Goal: Task Accomplishment & Management: Manage account settings

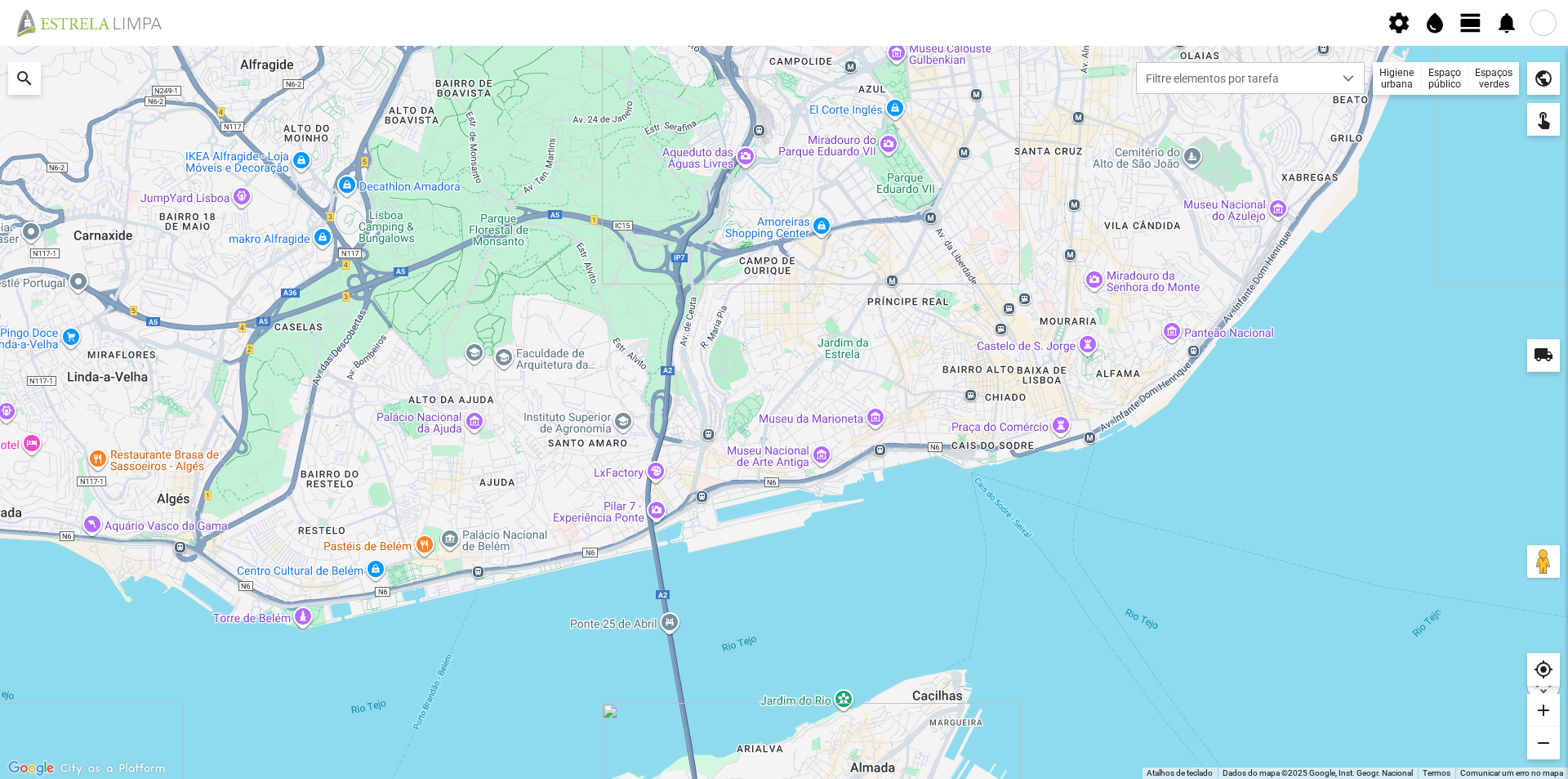
click at [1466, 28] on span "view_day" at bounding box center [1470, 23] width 24 height 24
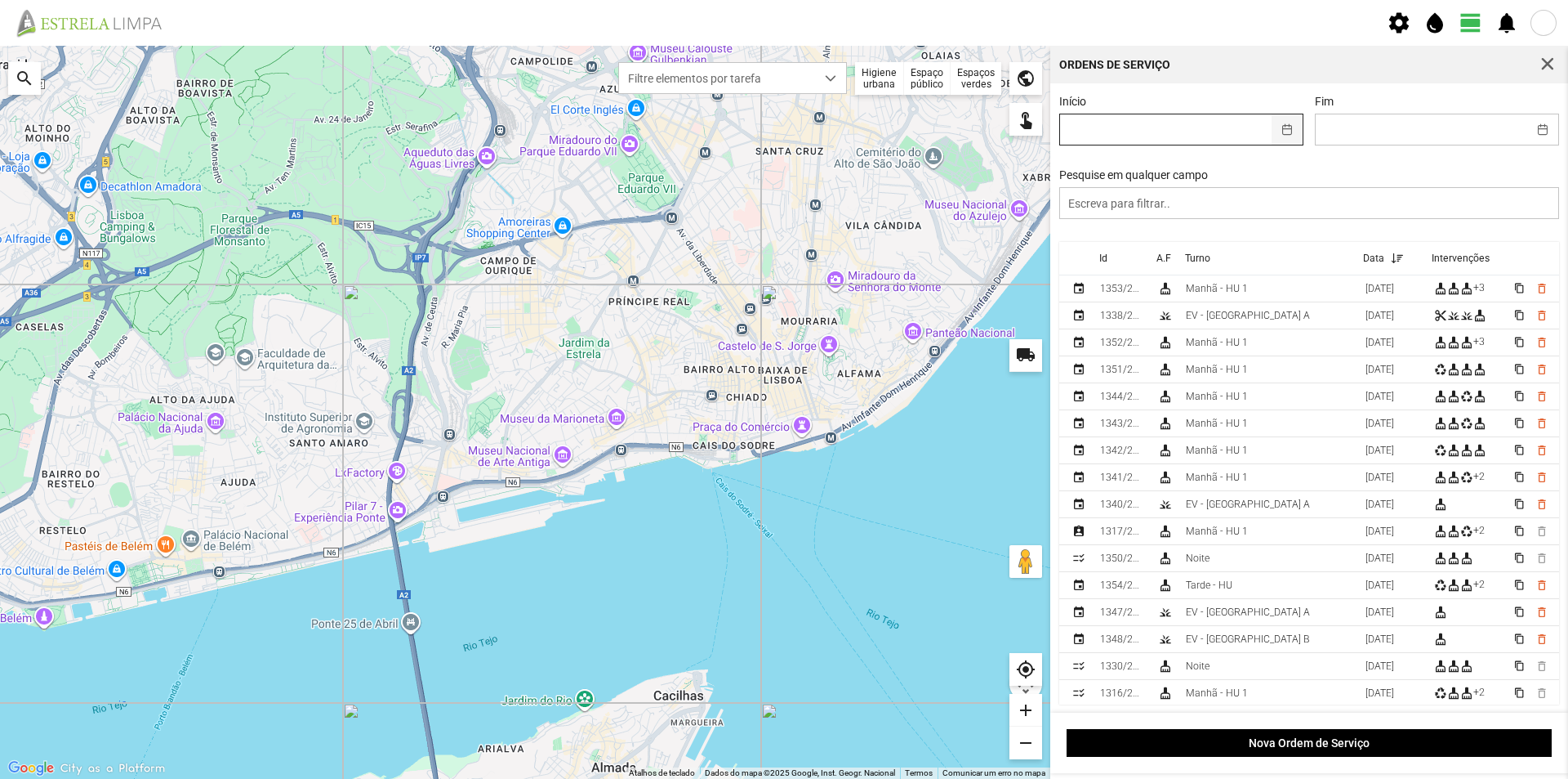
click at [1283, 133] on button "button" at bounding box center [1286, 130] width 32 height 31
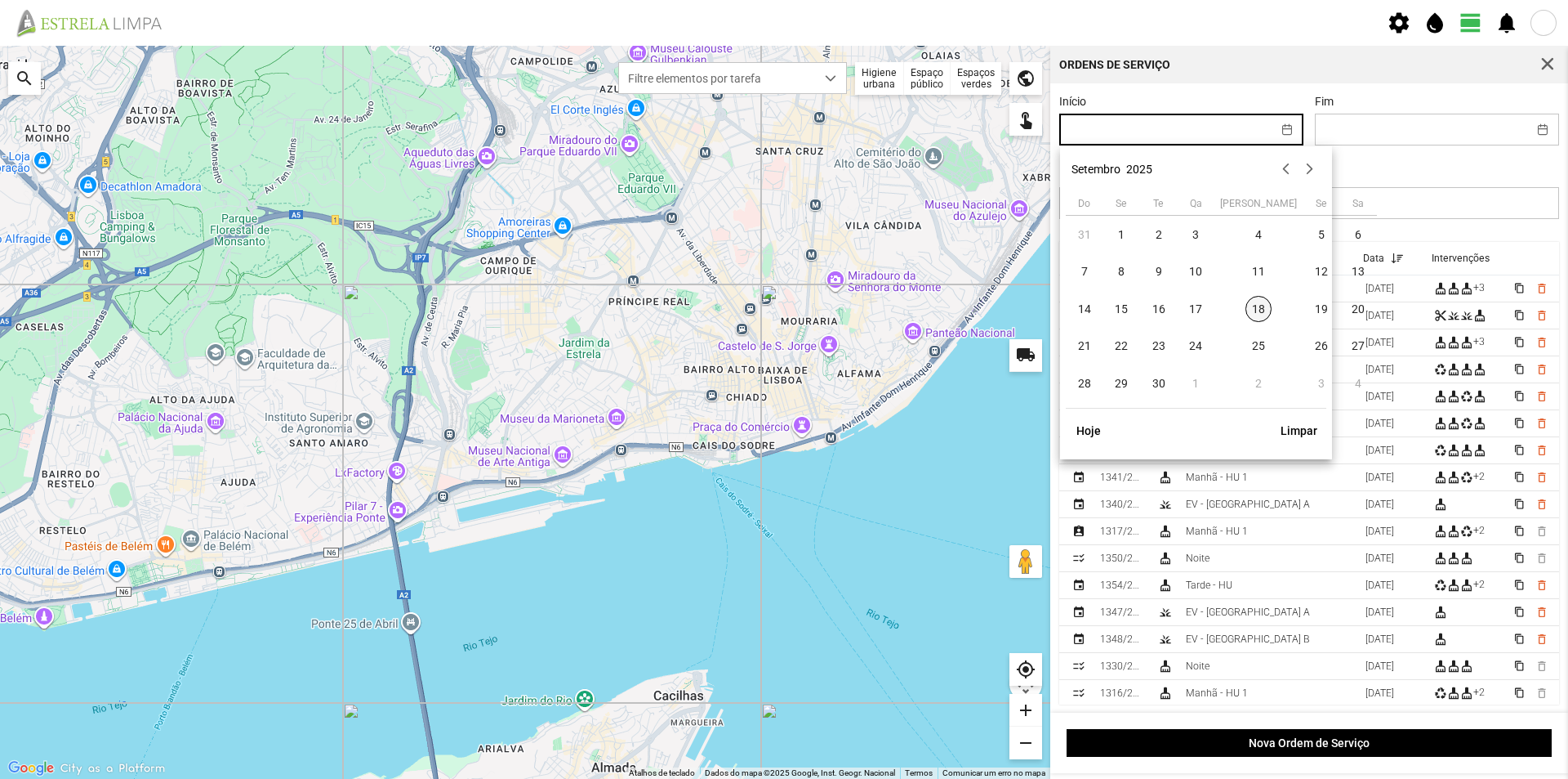
click at [1245, 304] on span "18" at bounding box center [1257, 308] width 26 height 26
type input "[DATE]"
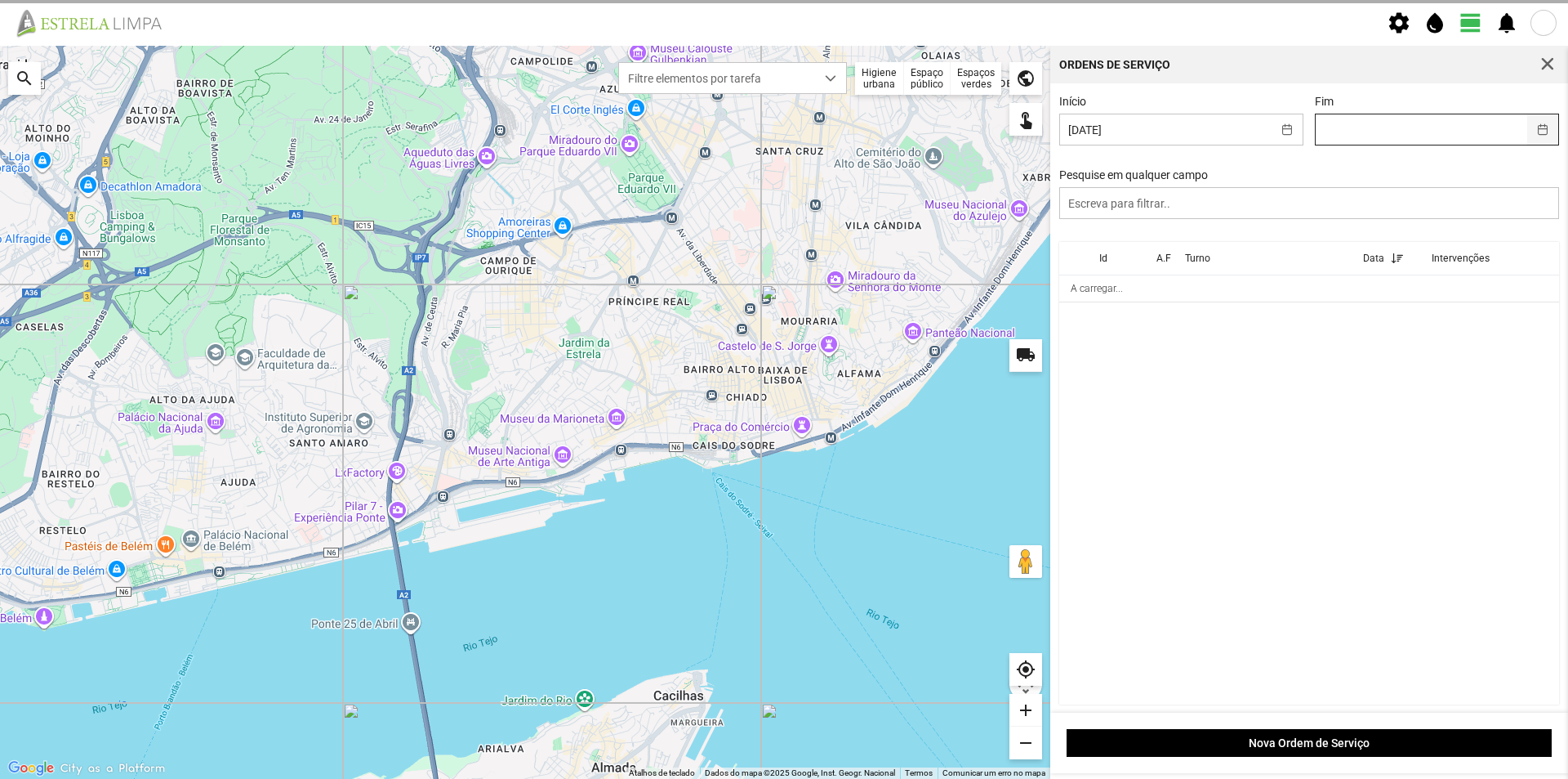
click at [1531, 128] on button "button" at bounding box center [1542, 130] width 32 height 31
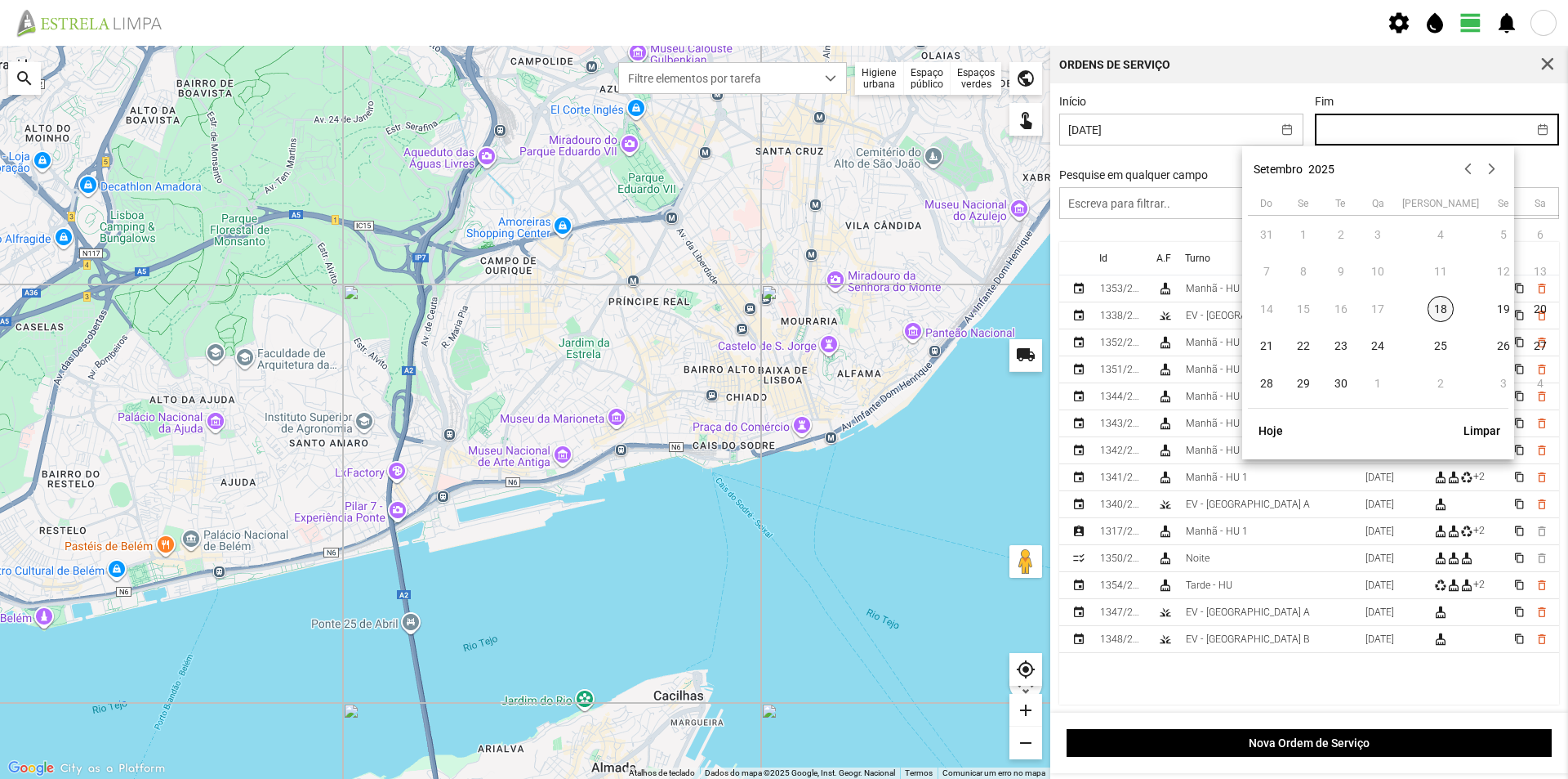
click at [1428, 305] on span "18" at bounding box center [1440, 308] width 26 height 26
type input "[DATE]"
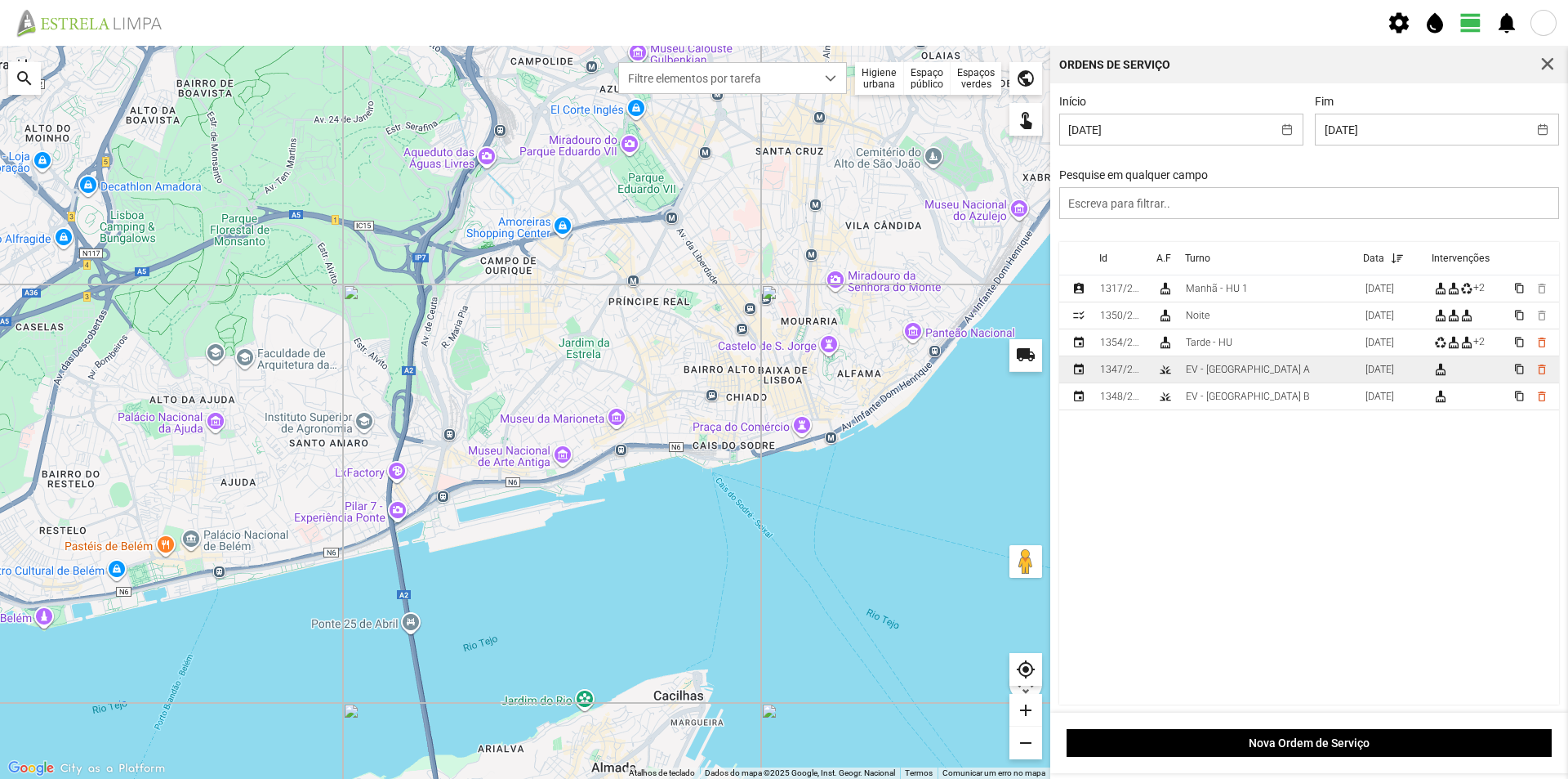
click at [1271, 376] on td "EV - [GEOGRAPHIC_DATA] A" at bounding box center [1269, 370] width 180 height 27
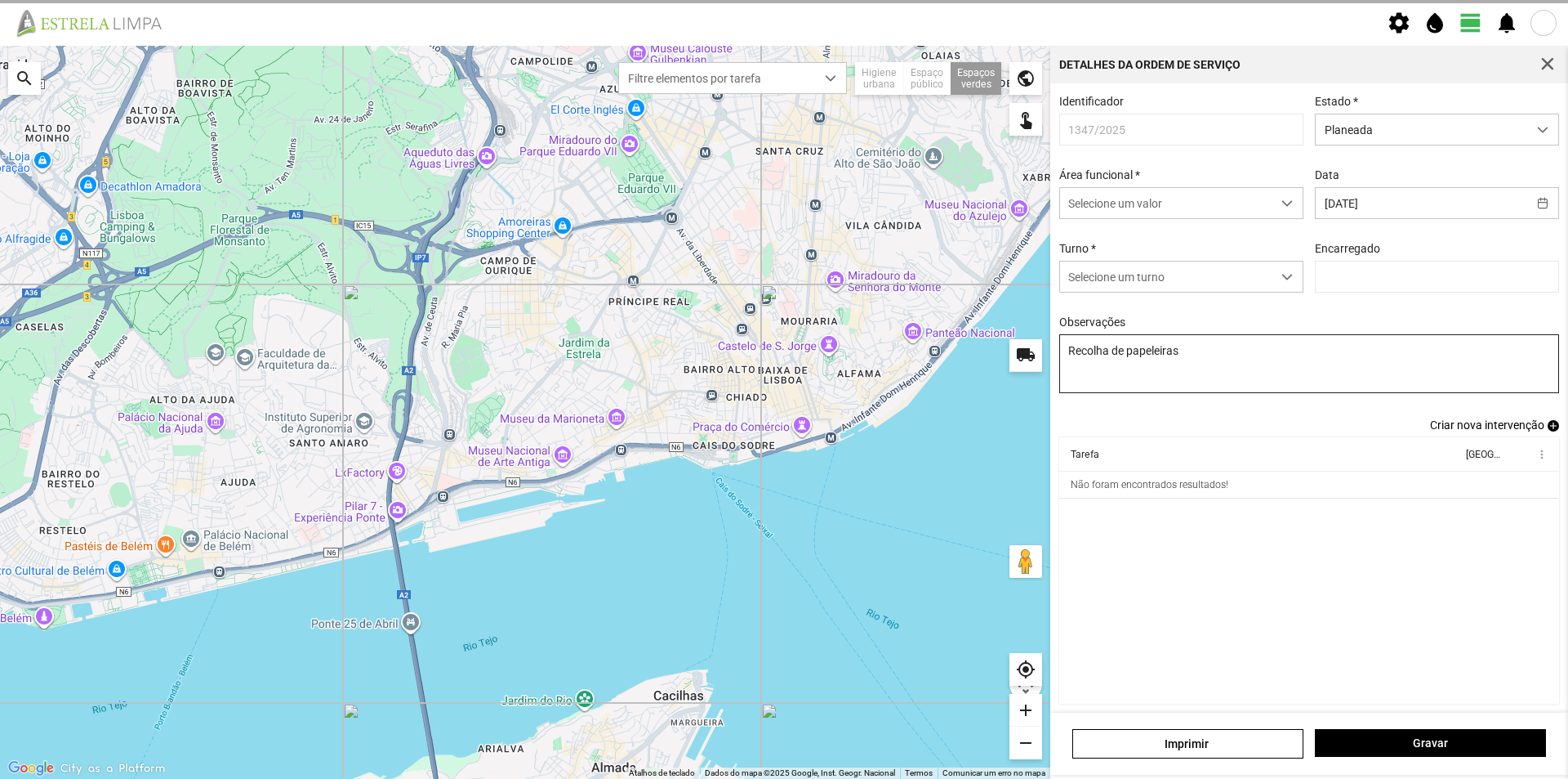
type input "[PERSON_NAME]"
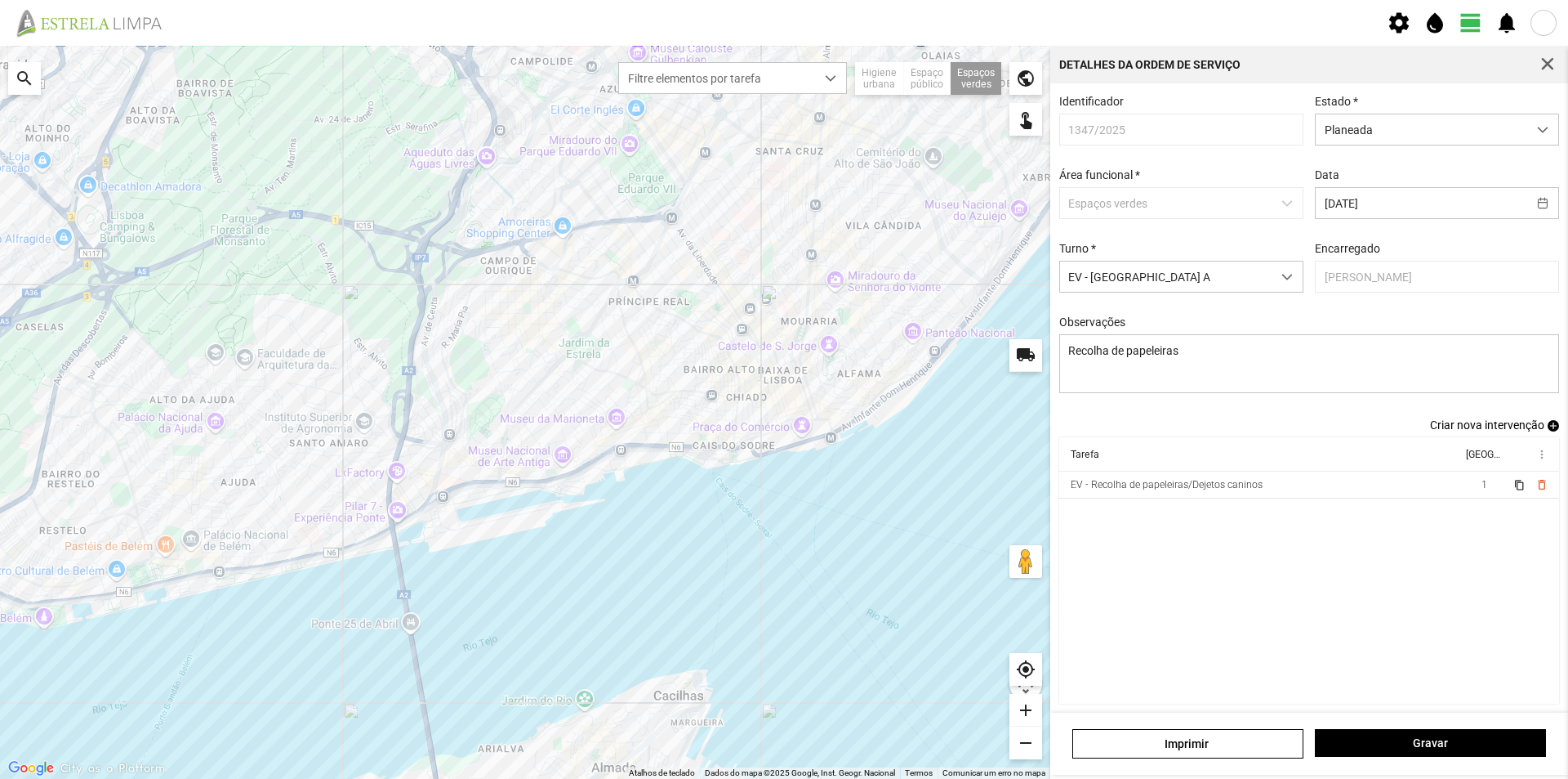
click at [1547, 431] on span "add" at bounding box center [1553, 425] width 12 height 12
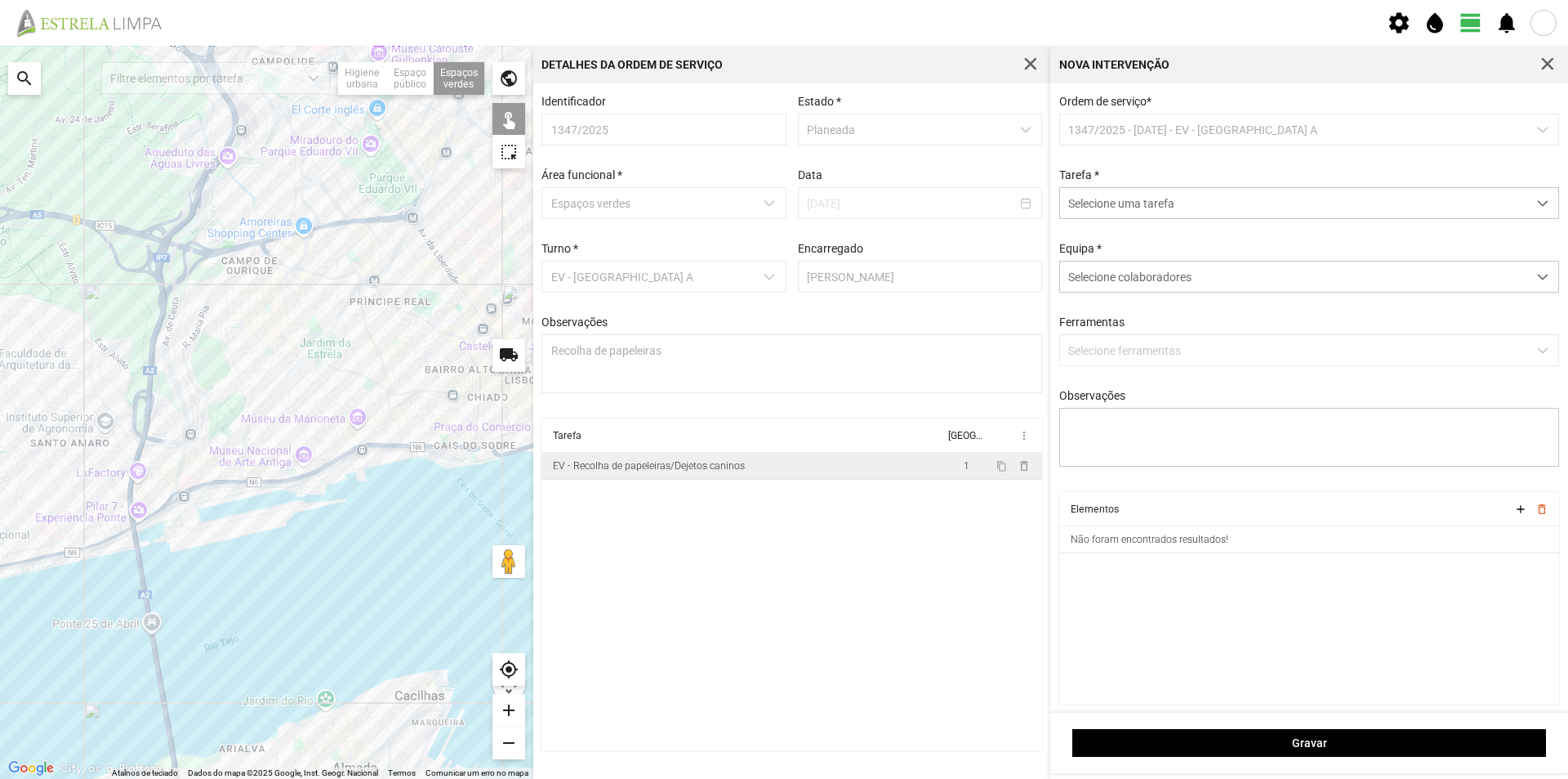
click at [725, 471] on div "EV - Recolha de papeleiras/Dejetos caninos" at bounding box center [648, 466] width 192 height 12
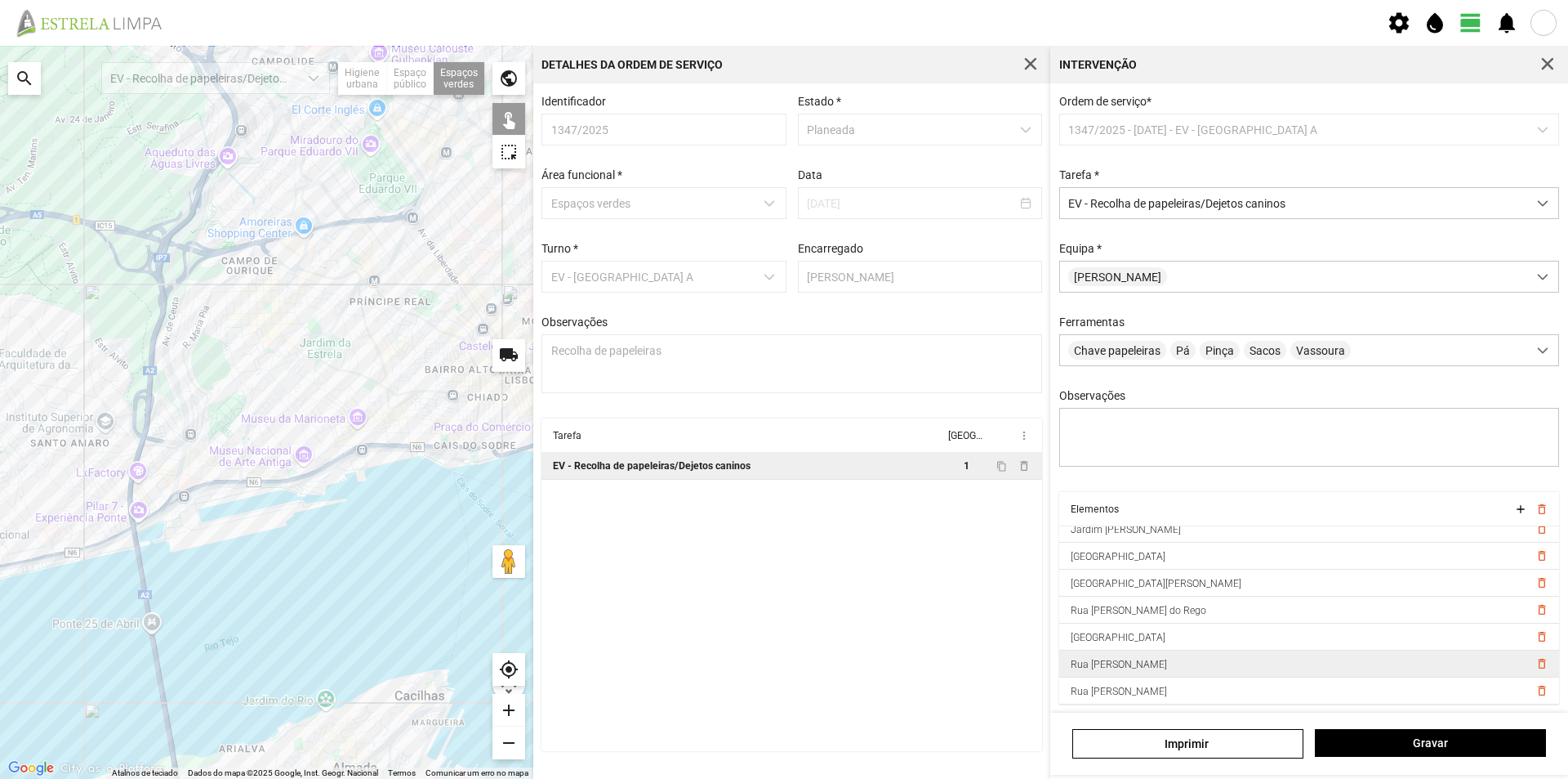
scroll to position [8, 0]
click at [1535, 690] on span "delete_outline" at bounding box center [1541, 690] width 14 height 14
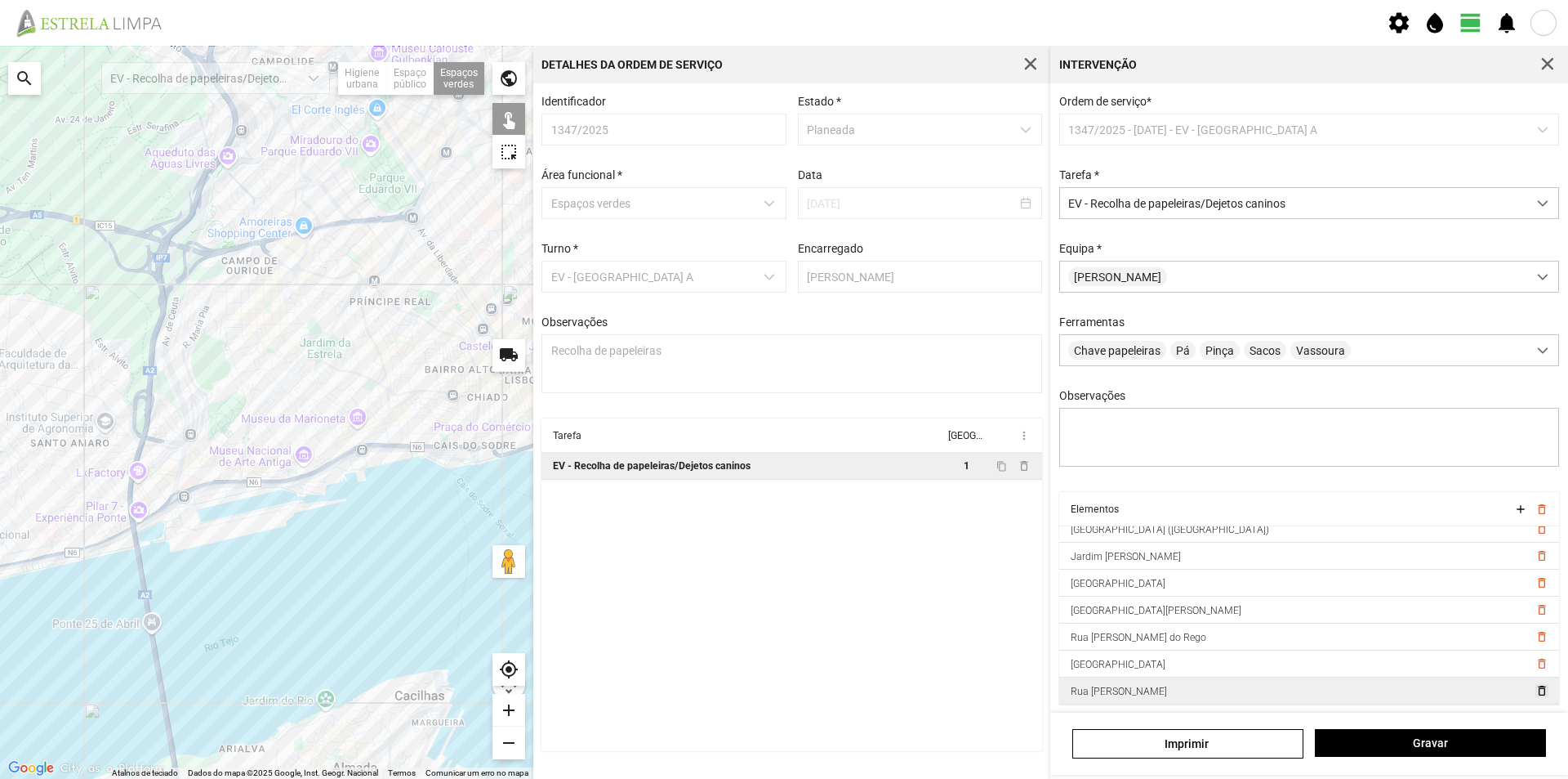
scroll to position [172, 0]
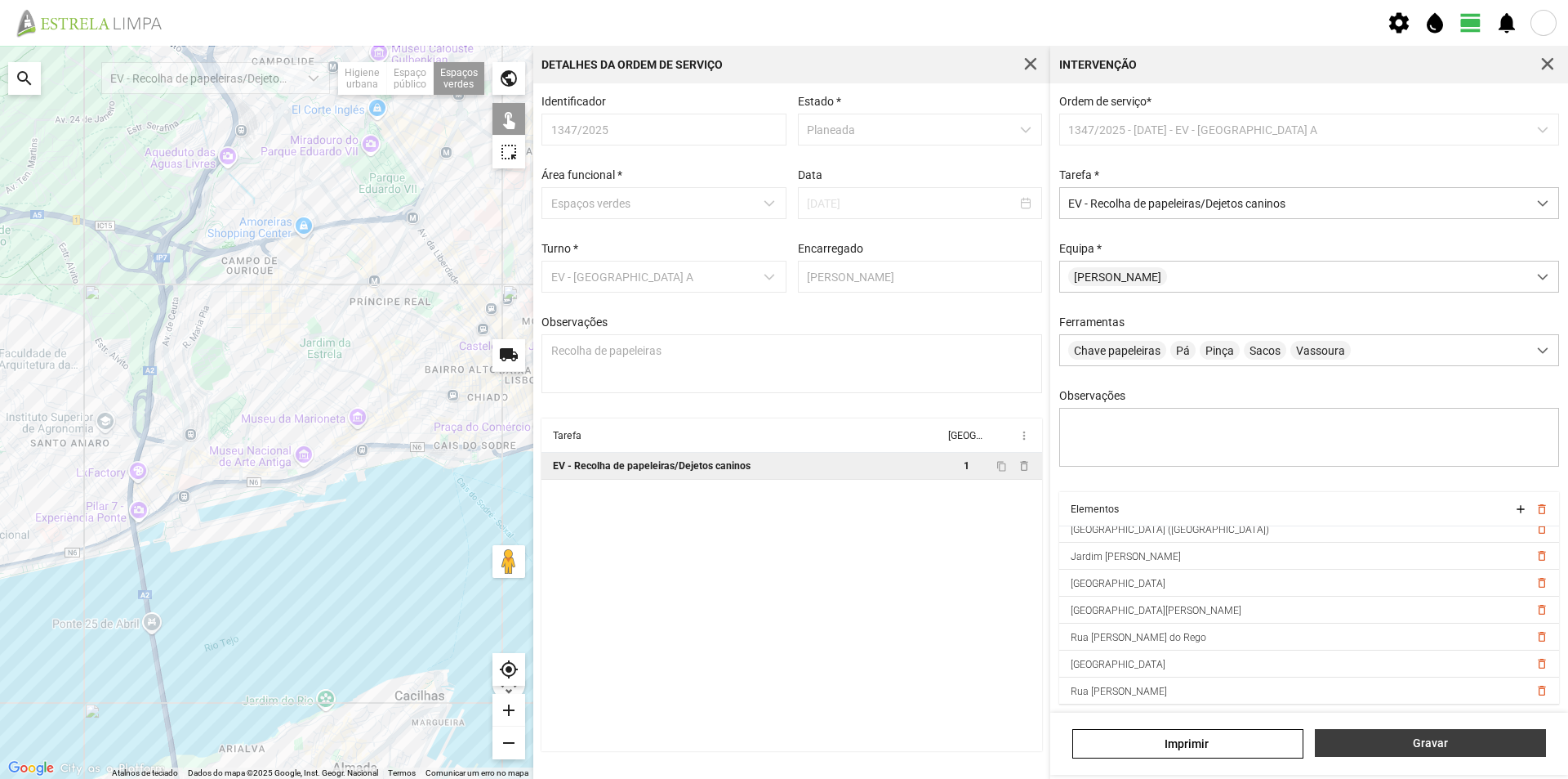
click at [1390, 737] on span "Gravar" at bounding box center [1431, 742] width 214 height 14
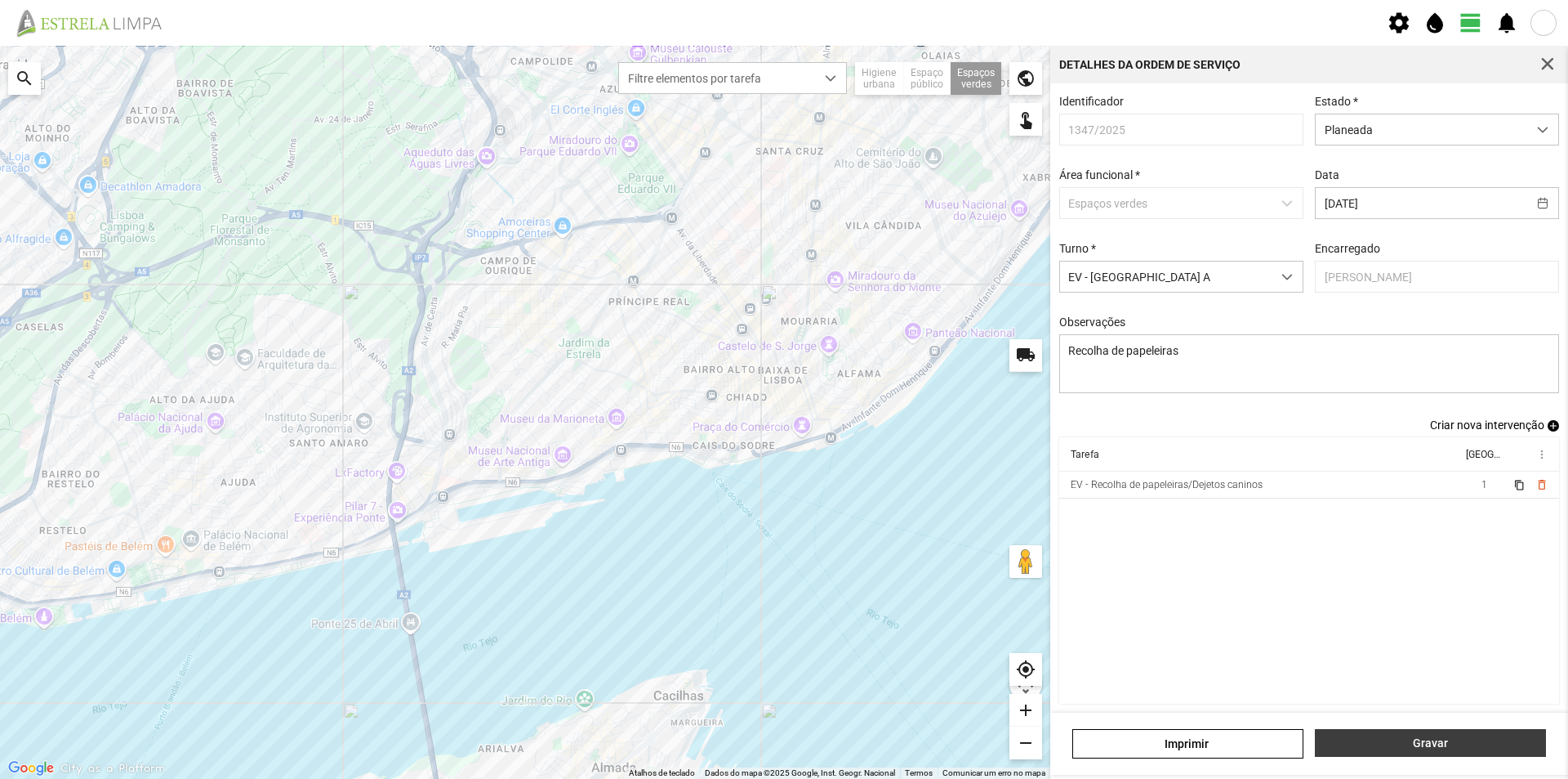
click at [1410, 741] on span "Gravar" at bounding box center [1431, 742] width 214 height 14
